Goal: Connect with others: Establish contact or relationships with other users

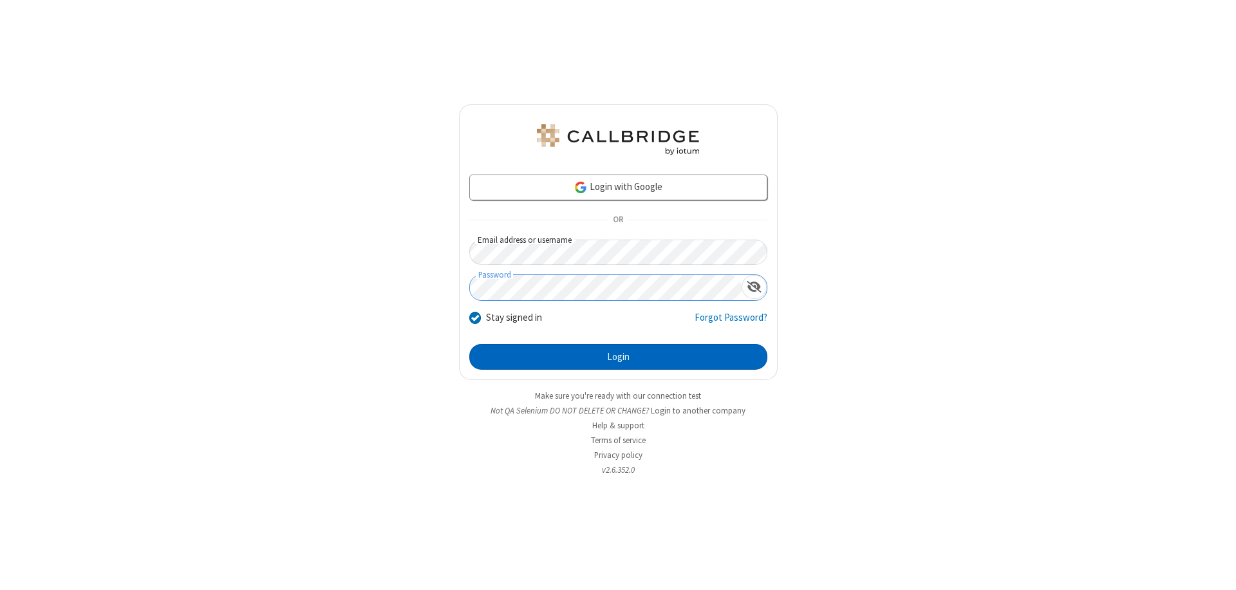
click at [618, 357] on button "Login" at bounding box center [618, 357] width 298 height 26
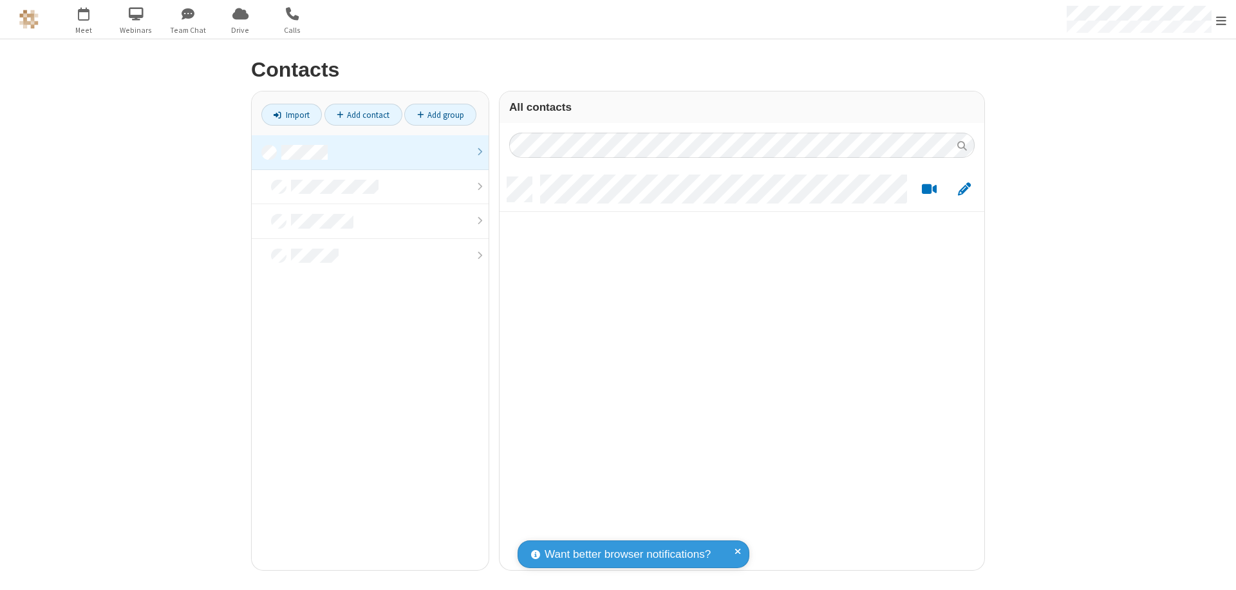
click at [370, 152] on link at bounding box center [370, 152] width 237 height 35
click at [363, 115] on link "Add contact" at bounding box center [364, 115] width 78 height 22
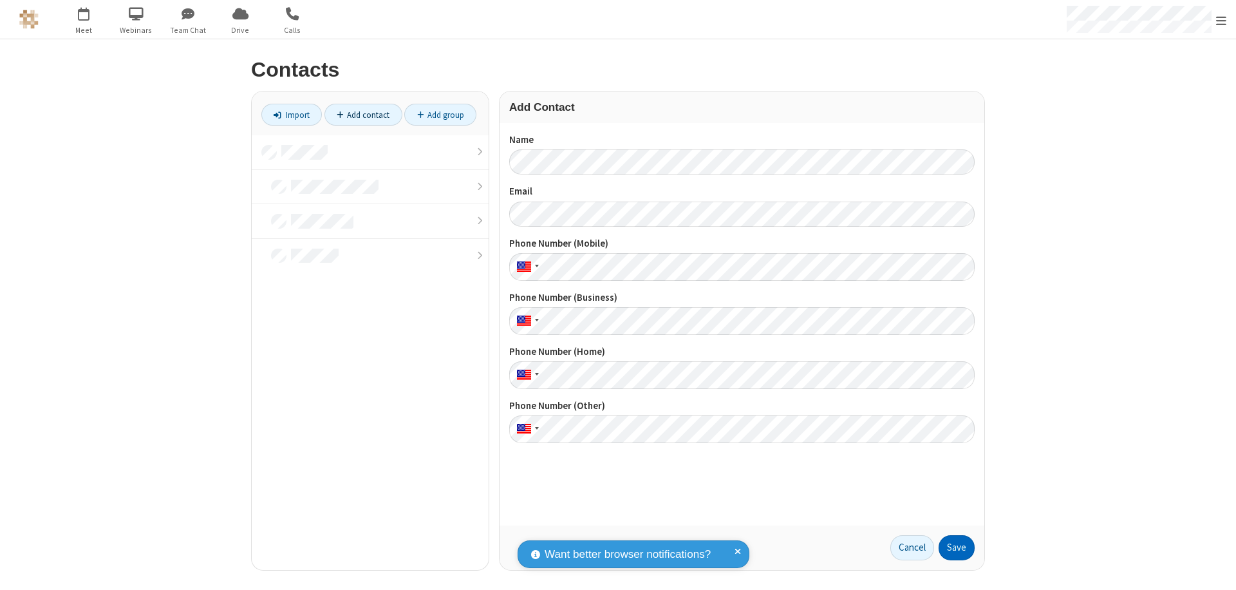
click at [957, 547] on button "Save" at bounding box center [957, 548] width 36 height 26
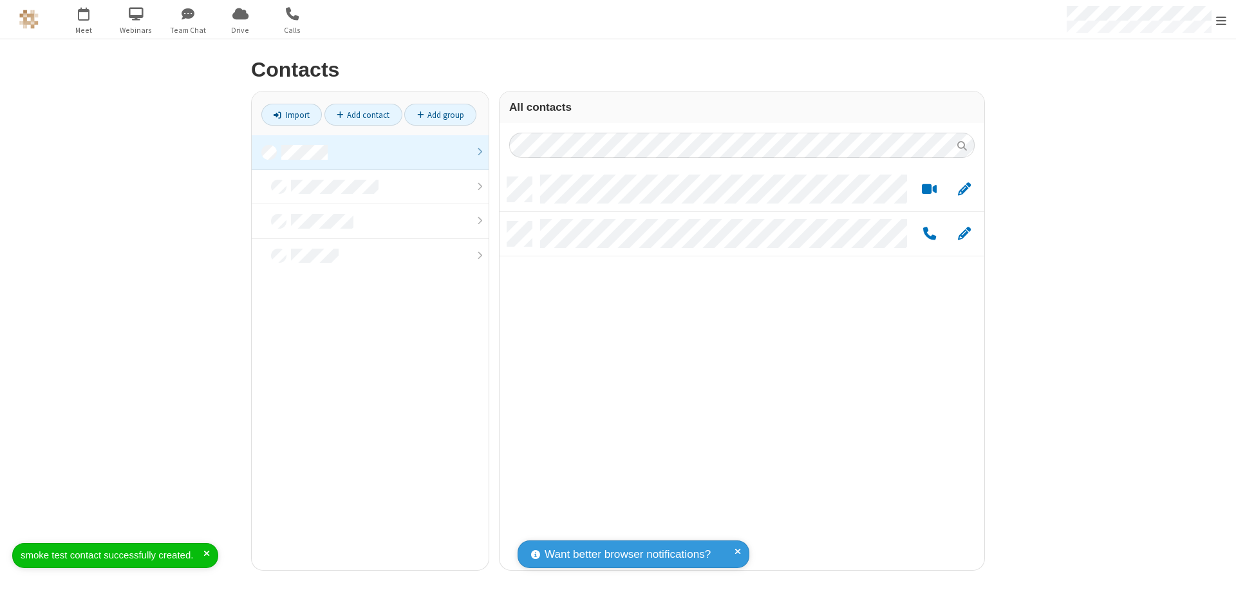
scroll to position [393, 475]
click at [363, 115] on link "Add contact" at bounding box center [364, 115] width 78 height 22
